Goal: Answer question/provide support

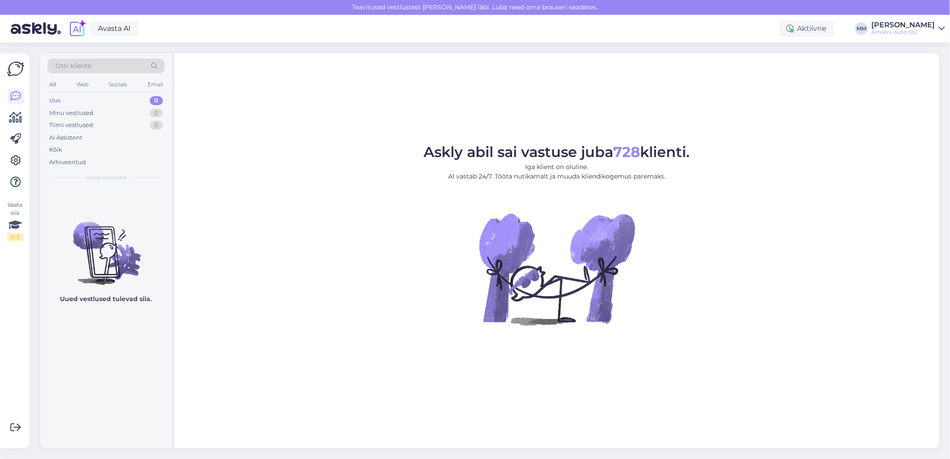
click at [244, 173] on figure "Askly abil sai vastuse juba 728 klienti. Iga klient on oluline. AI vastab 24/7.…" at bounding box center [556, 247] width 748 height 204
click at [84, 124] on div "Tiimi vestlused" at bounding box center [71, 125] width 44 height 9
click at [77, 101] on div "Uus 0" at bounding box center [105, 100] width 117 height 13
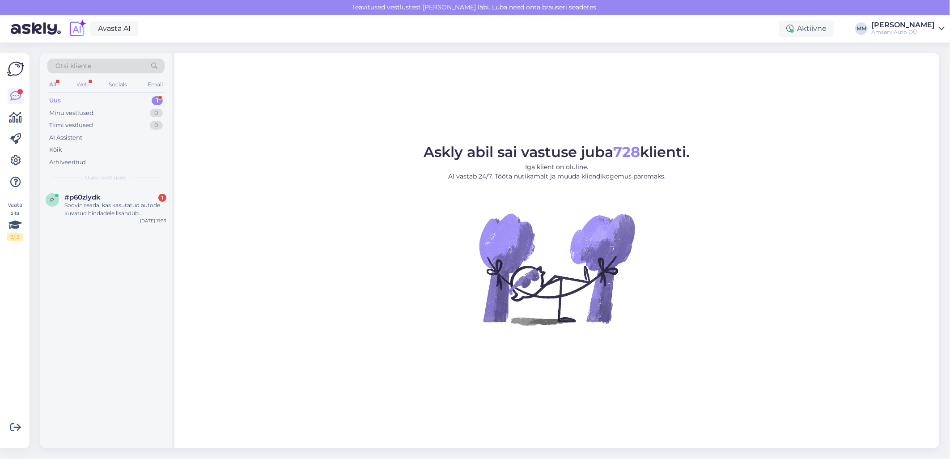
click at [89, 85] on div "Web" at bounding box center [83, 85] width 16 height 12
click at [121, 99] on div "Uus 1" at bounding box center [105, 100] width 117 height 13
click at [121, 211] on div "I am routing this question to the colleague who is responsible for this topic. …" at bounding box center [115, 209] width 102 height 16
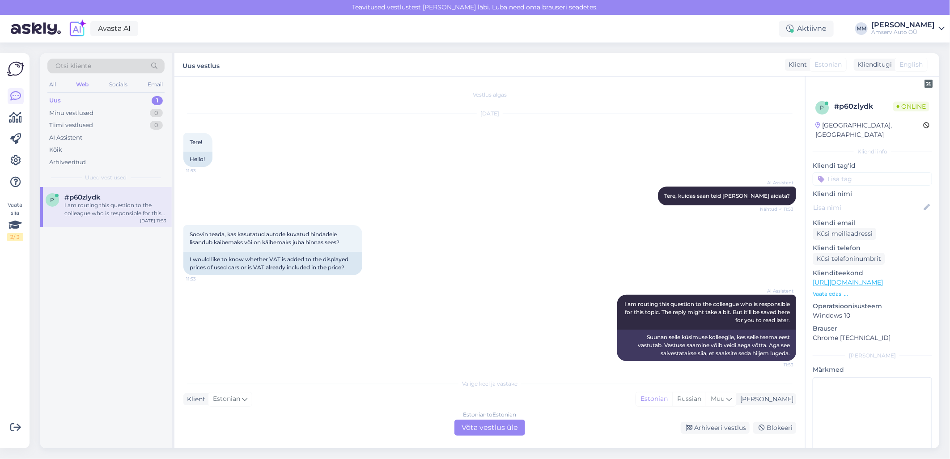
scroll to position [4, 0]
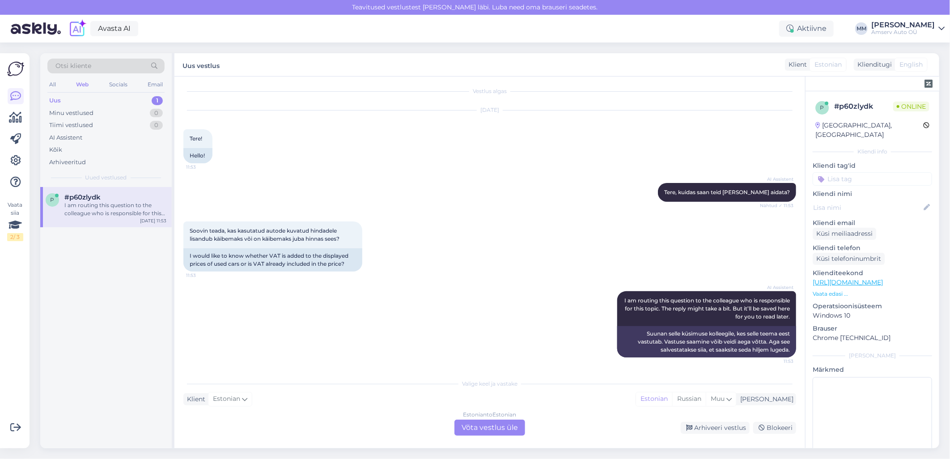
click at [474, 428] on div "Estonian to Estonian Võta vestlus üle" at bounding box center [489, 427] width 71 height 16
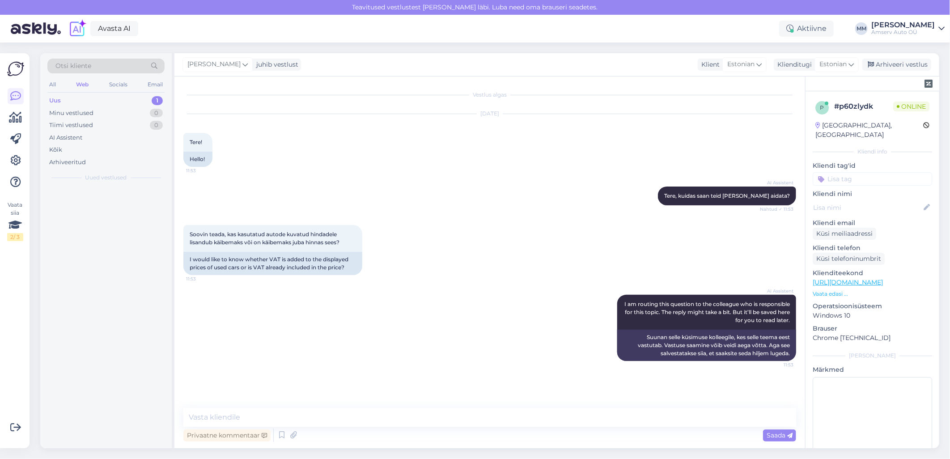
scroll to position [0, 0]
click at [300, 422] on textarea at bounding box center [489, 417] width 613 height 19
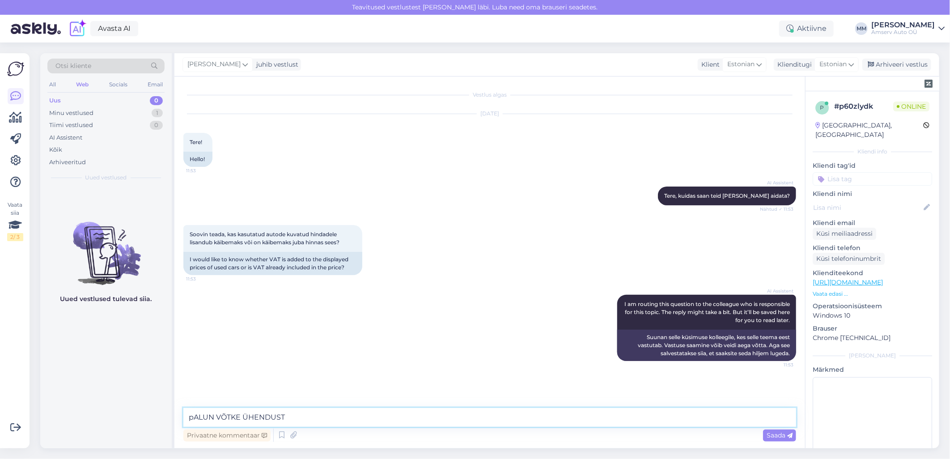
drag, startPoint x: 268, startPoint y: 427, endPoint x: 183, endPoint y: 422, distance: 85.1
click at [183, 422] on textarea "pALUN VÕTKE ÜHENDUST" at bounding box center [489, 417] width 613 height 19
type textarea "t"
type textarea "Tere"
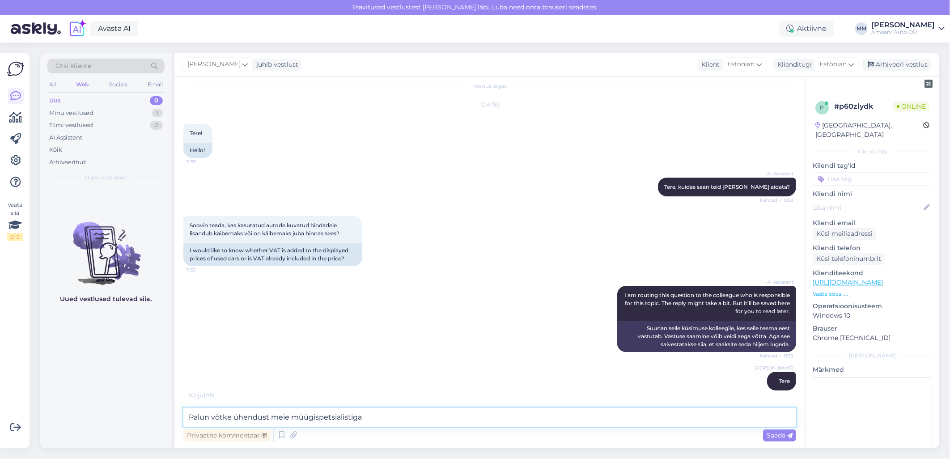
drag, startPoint x: 384, startPoint y: 419, endPoint x: 176, endPoint y: 414, distance: 208.4
click at [176, 414] on div "Vestlus algas [DATE] Tere! 11:53 Hello! AI Assistent [PERSON_NAME], kuidas saan…" at bounding box center [489, 262] width 630 height 372
type textarea "Meie kodulehel hinnad on käibemaksuga"
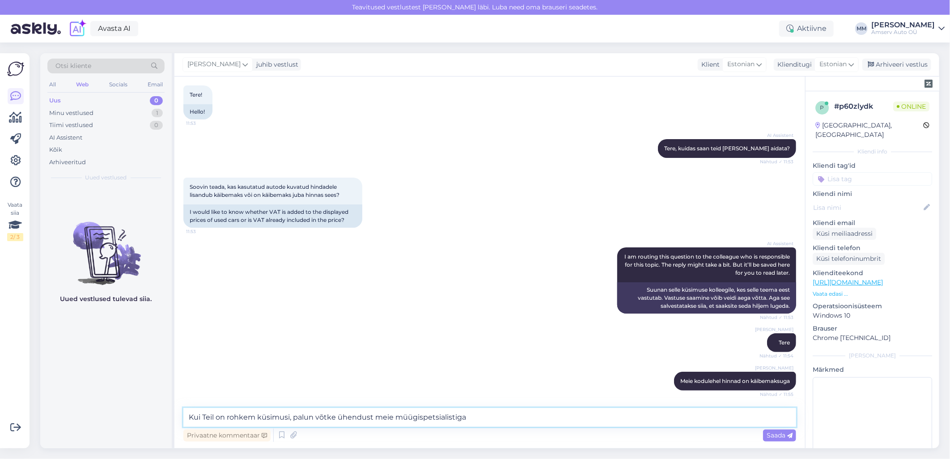
type textarea "Kui Teil on rohkem küsimusi, palun võtke ühendust meie müügispetsialistiga"
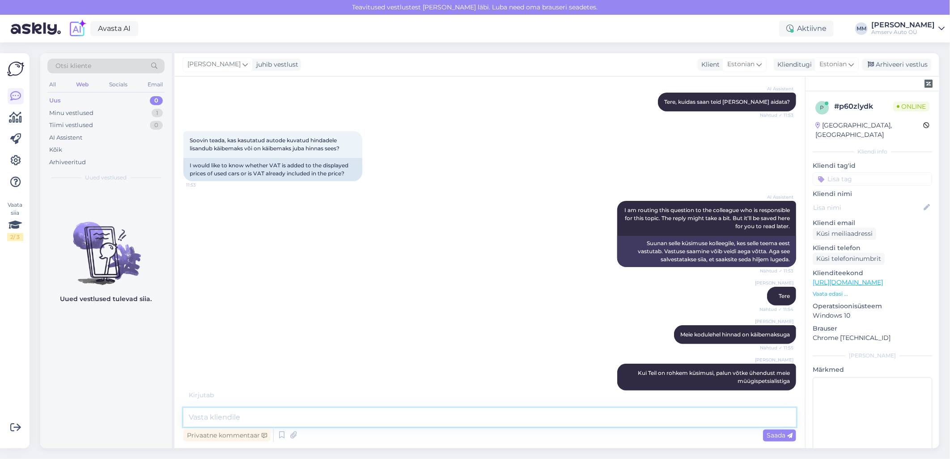
scroll to position [103, 0]
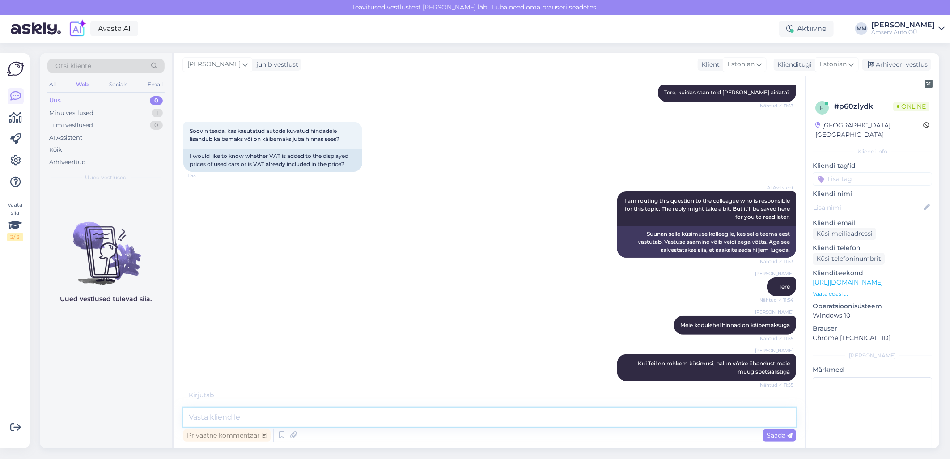
click at [334, 416] on textarea at bounding box center [489, 417] width 613 height 19
paste textarea "[PERSON_NAME] Kasutatud autode müüja 650 2116, 507 2688 [PERSON_NAME][EMAIL_ADD…"
type textarea "[PERSON_NAME] Kasutatud autode müüja 650 2116, 507 2688 [PERSON_NAME][EMAIL_ADD…"
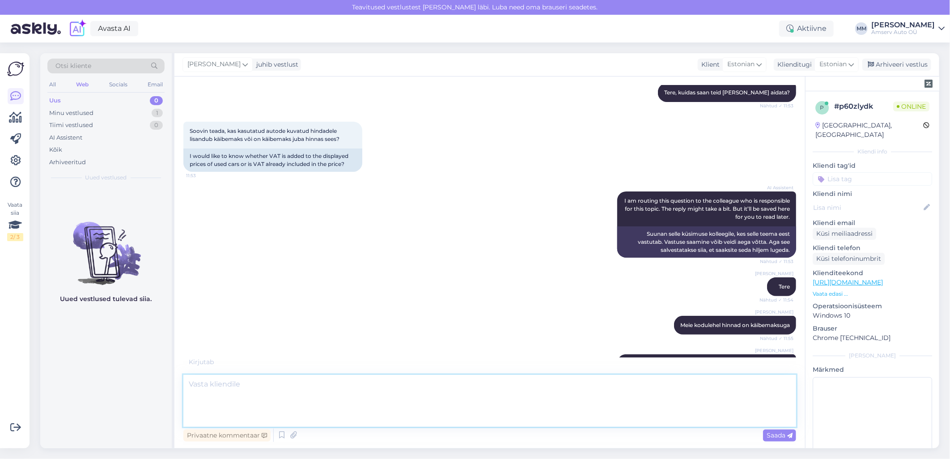
scroll to position [156, 0]
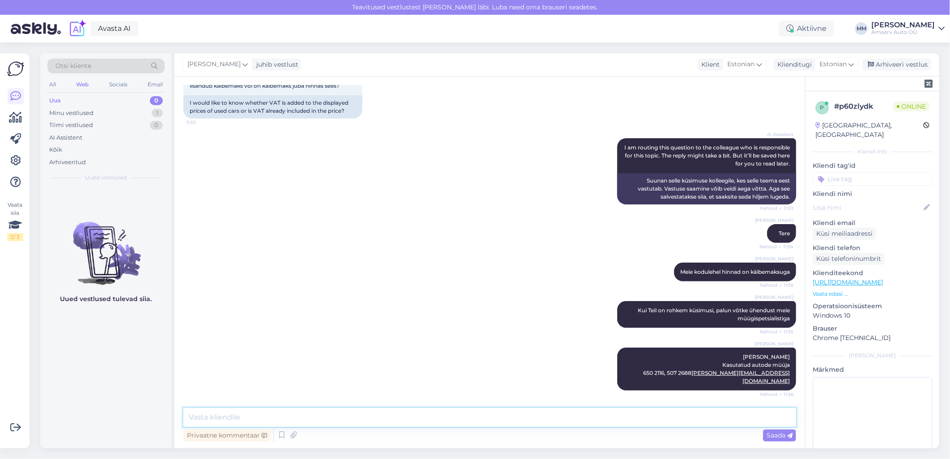
click at [367, 415] on textarea at bounding box center [489, 417] width 613 height 19
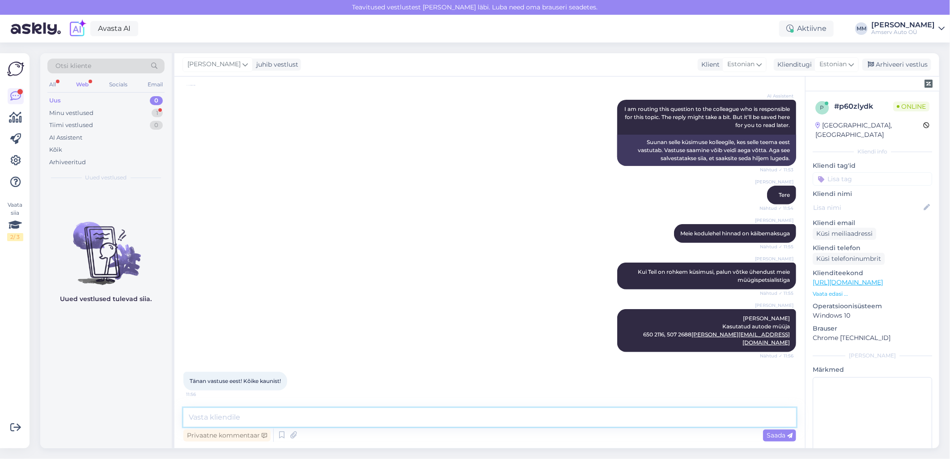
paste textarea "[PERSON_NAME] Kasutatud autode müüja 650 2129, 5388 3480 [EMAIL_ADDRESS][PERSON…"
type textarea "[PERSON_NAME] Kasutatud autode müüja 650 2129, 5388 3480 [EMAIL_ADDRESS][PERSON…"
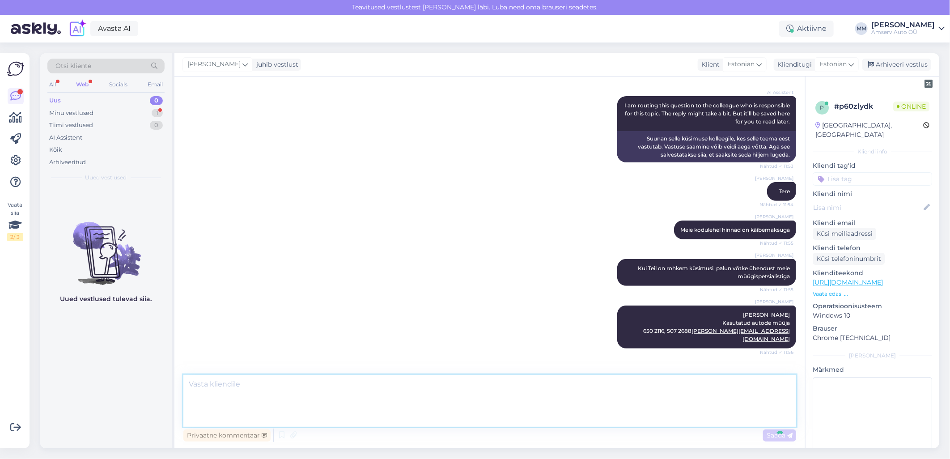
scroll to position [257, 0]
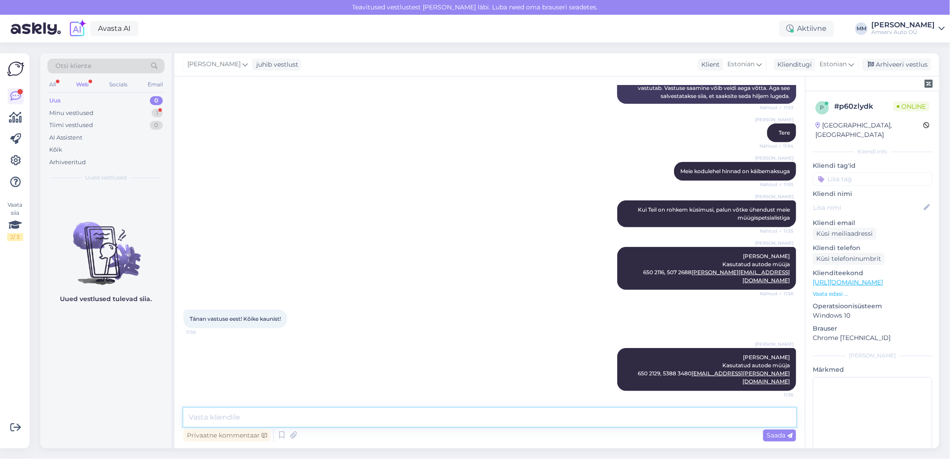
click at [258, 414] on textarea at bounding box center [489, 417] width 613 height 19
type textarea "Aitäh Teile!"
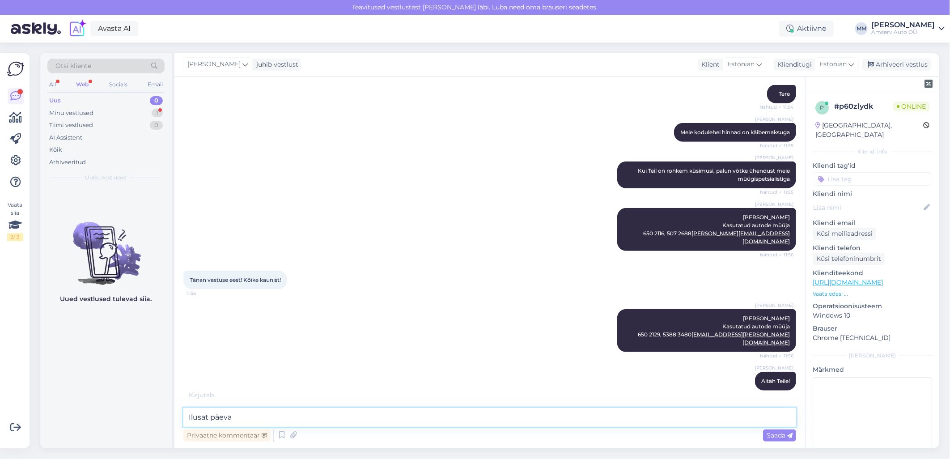
type textarea "Ilusat päeva!"
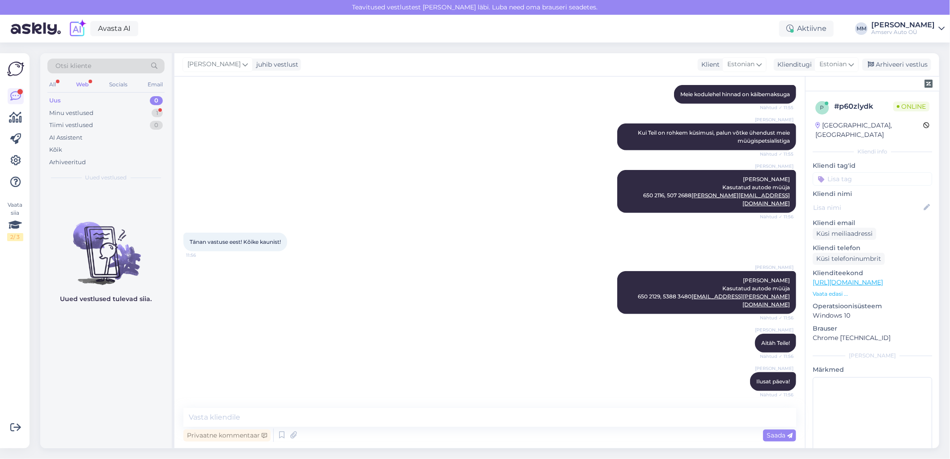
click at [843, 172] on input at bounding box center [871, 178] width 119 height 13
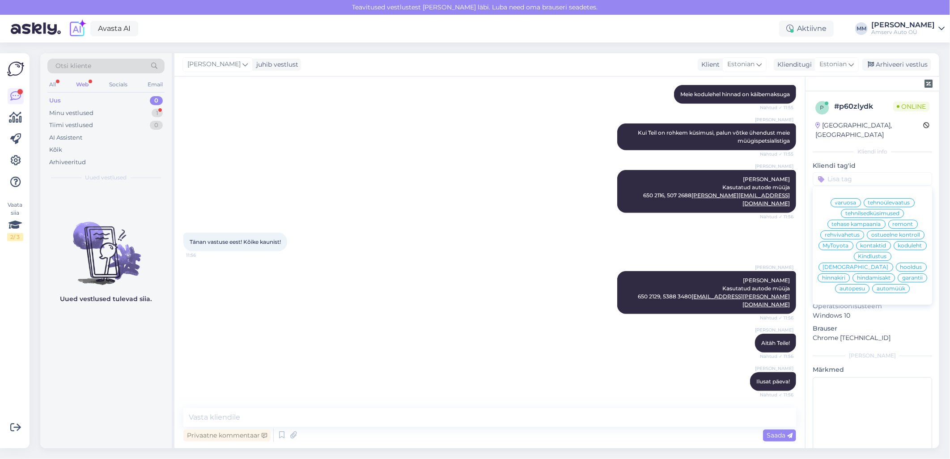
scroll to position [10, 0]
click at [891, 284] on div "automüük" at bounding box center [891, 288] width 38 height 9
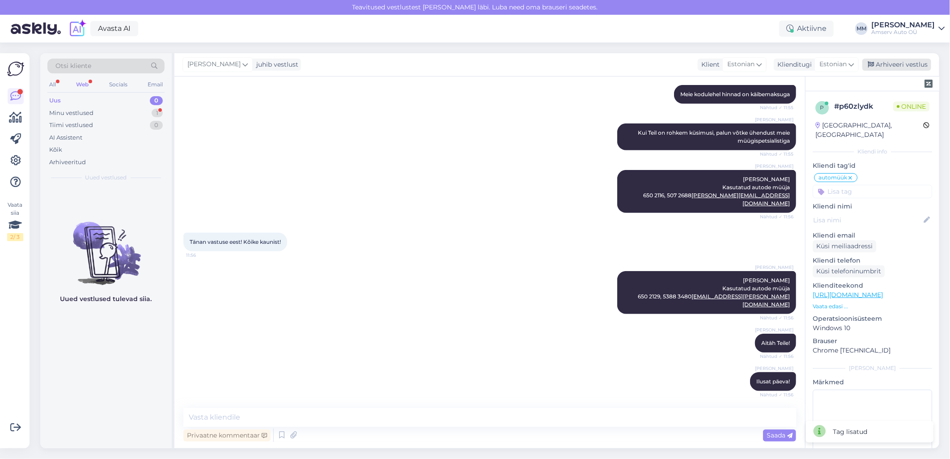
click at [905, 65] on div "Arhiveeri vestlus" at bounding box center [896, 65] width 69 height 12
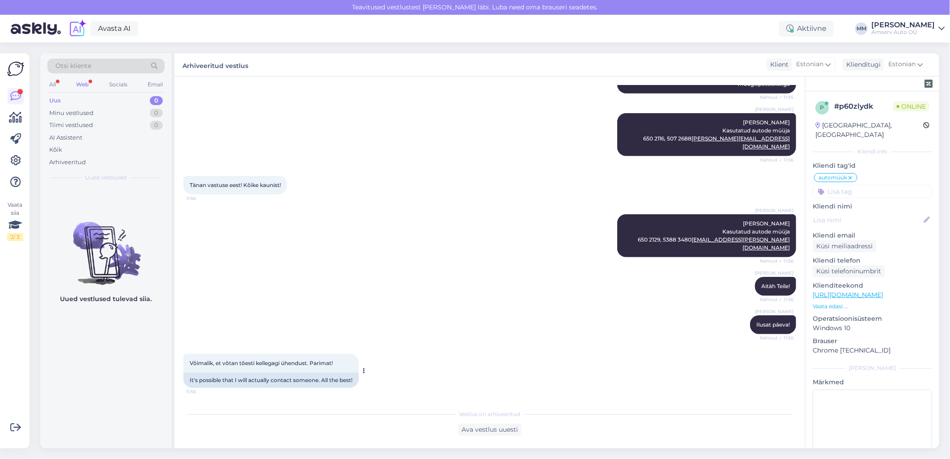
scroll to position [430, 0]
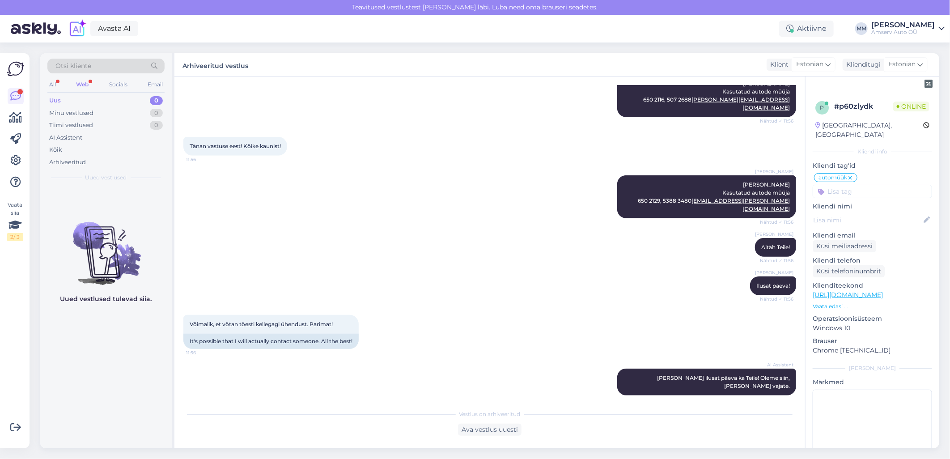
click at [86, 83] on div "Web" at bounding box center [82, 85] width 16 height 12
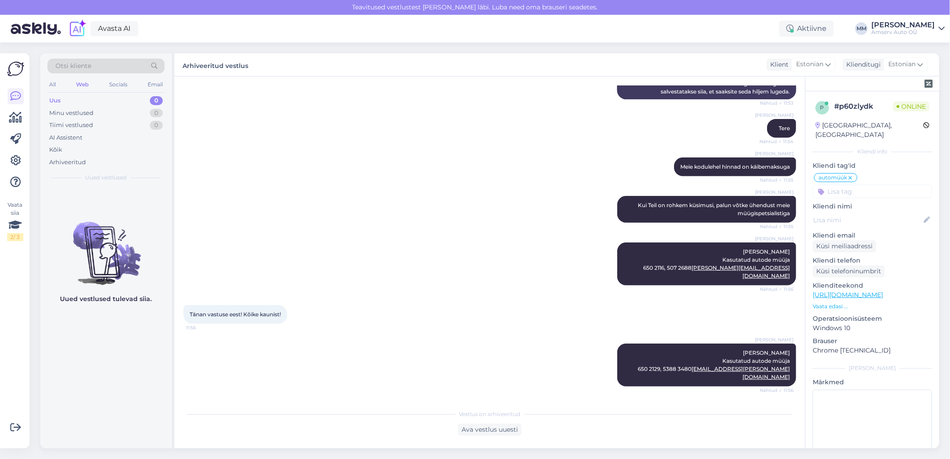
scroll to position [429, 0]
